Goal: Find specific page/section: Find specific page/section

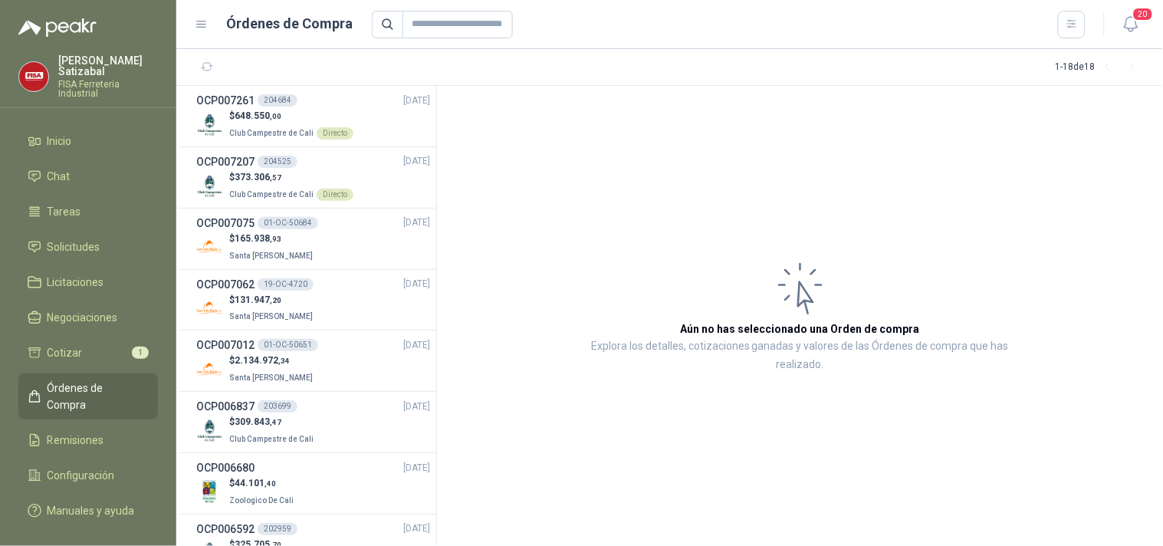
click at [103, 379] on span "Órdenes de Compra" at bounding box center [96, 396] width 96 height 34
click at [87, 238] on span "Solicitudes" at bounding box center [74, 246] width 53 height 17
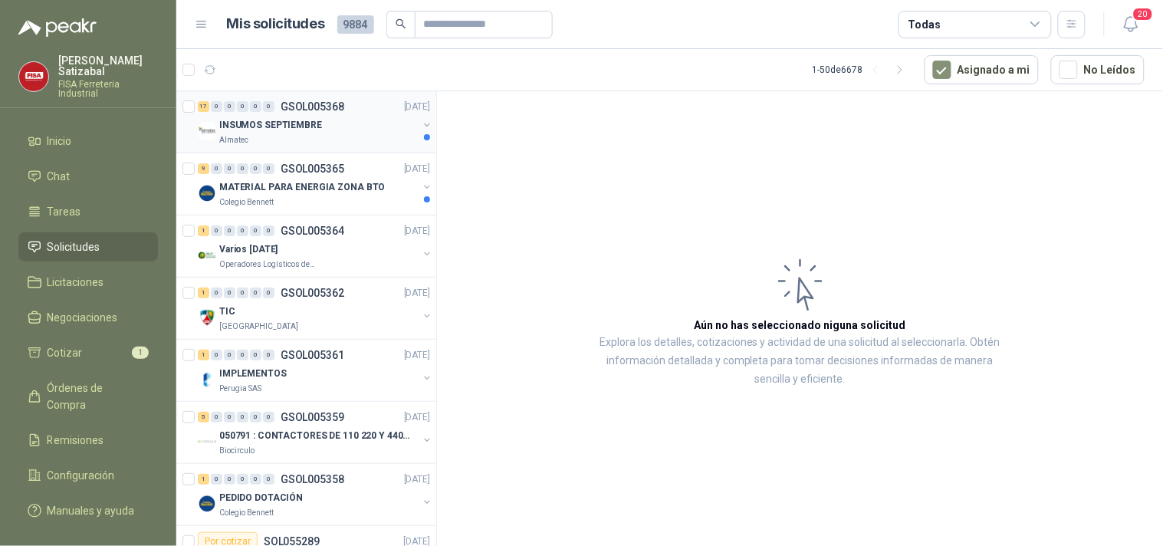
click at [281, 120] on p "INSUMOS SEPTIEMBRE" at bounding box center [270, 125] width 103 height 15
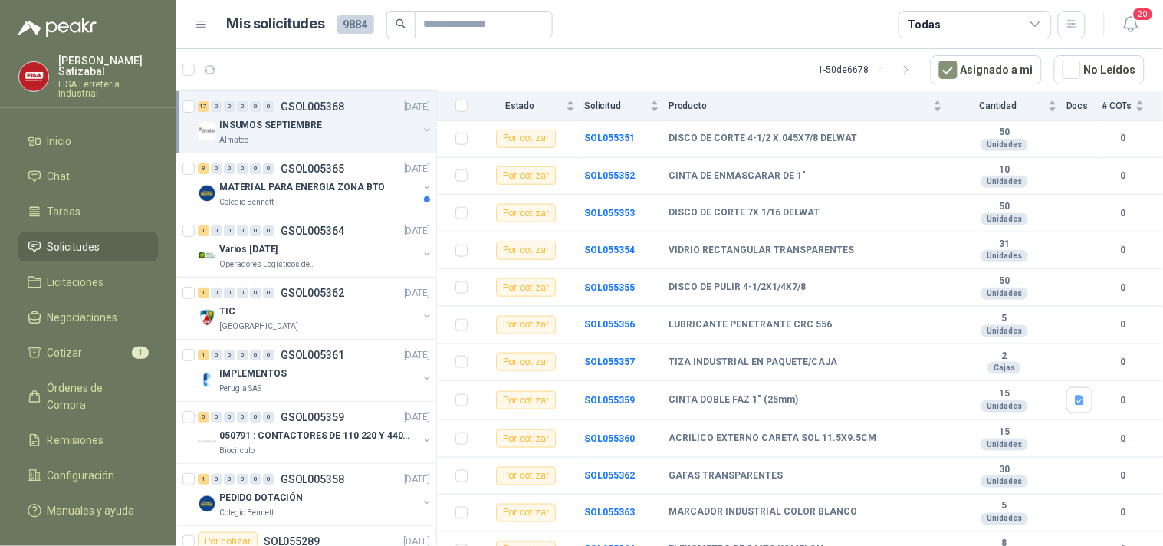
scroll to position [387, 0]
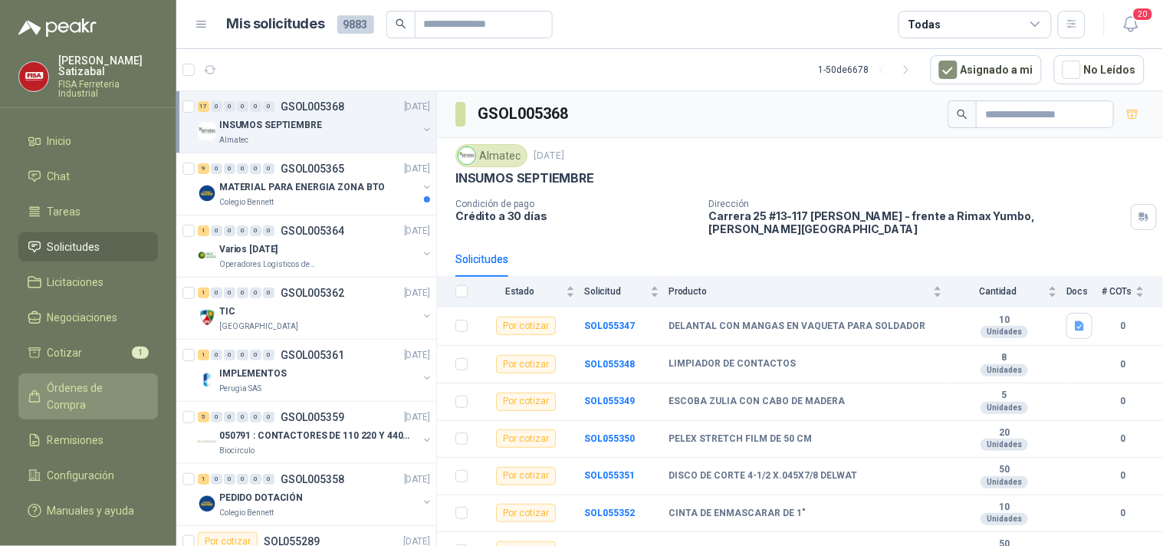
click at [93, 384] on span "Órdenes de Compra" at bounding box center [96, 396] width 96 height 34
